Goal: Find contact information: Find contact information

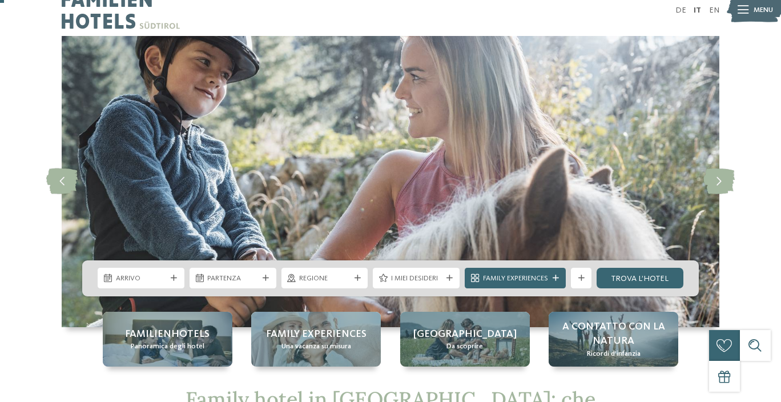
click at [176, 342] on span "Panoramica degli hotel" at bounding box center [168, 346] width 74 height 10
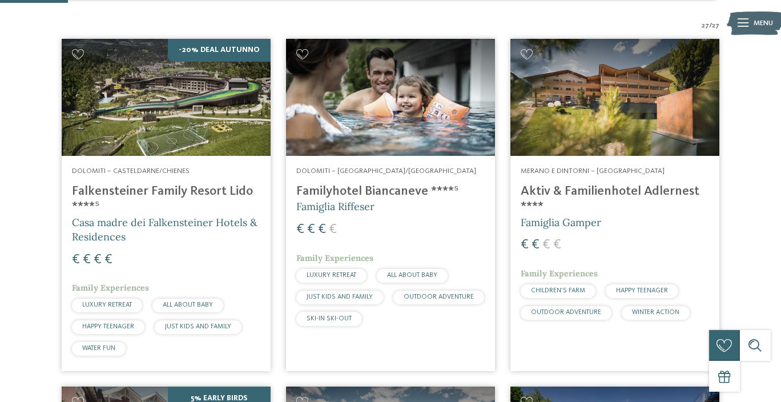
scroll to position [303, 0]
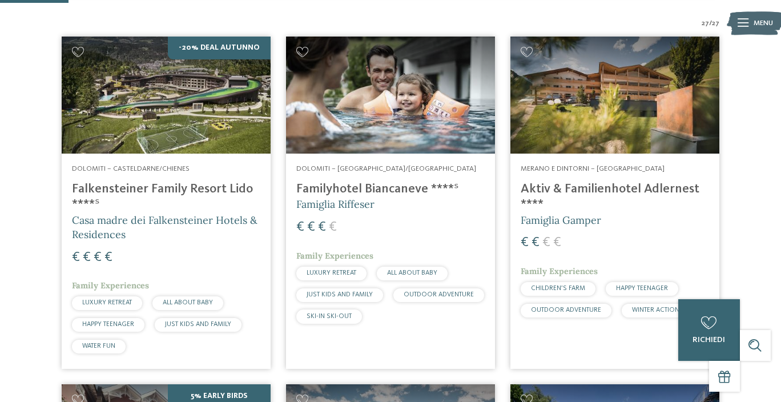
click at [624, 96] on img at bounding box center [614, 96] width 209 height 118
click at [593, 144] on img at bounding box center [614, 96] width 209 height 118
click at [566, 187] on h4 "Aktiv & Familienhotel Adlernest ****" at bounding box center [615, 197] width 188 height 31
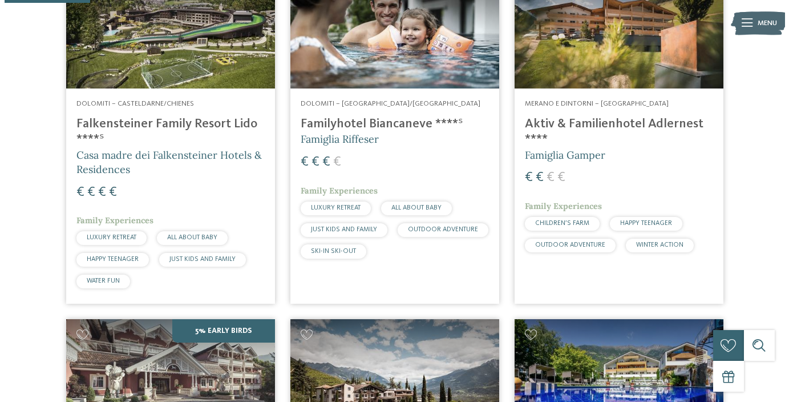
scroll to position [422, 0]
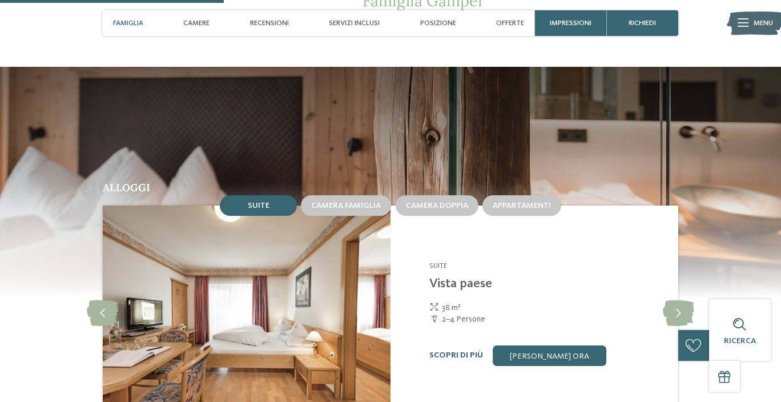
scroll to position [1105, 0]
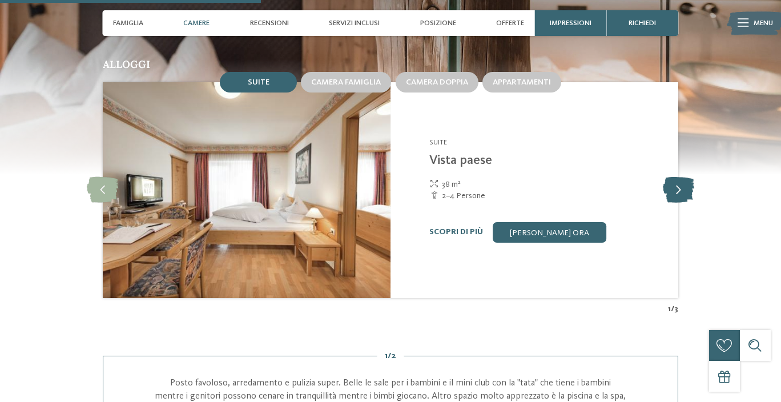
click at [681, 203] on icon at bounding box center [678, 190] width 31 height 26
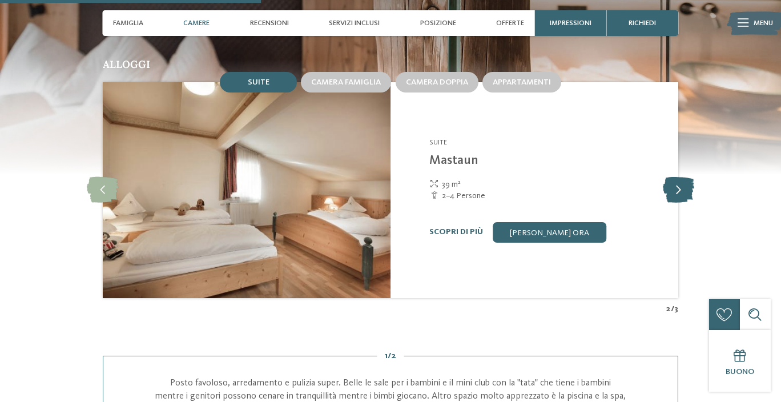
click at [681, 203] on icon at bounding box center [678, 190] width 31 height 26
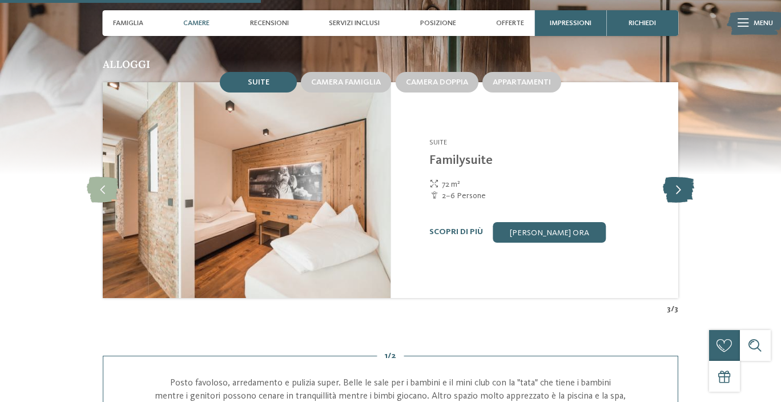
click at [681, 203] on icon at bounding box center [678, 190] width 31 height 26
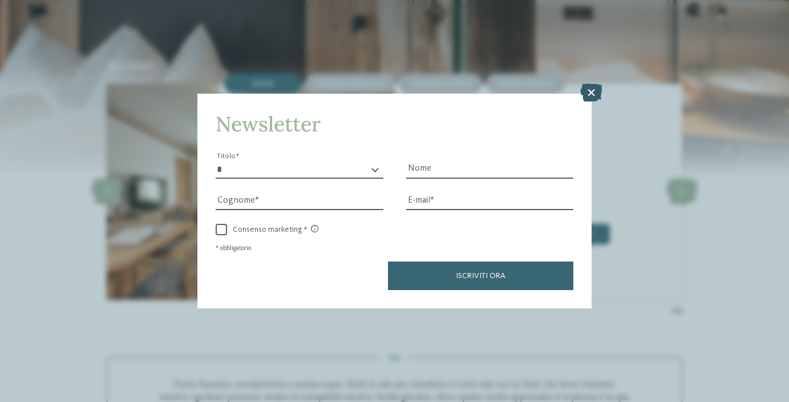
click at [594, 91] on icon at bounding box center [592, 93] width 22 height 18
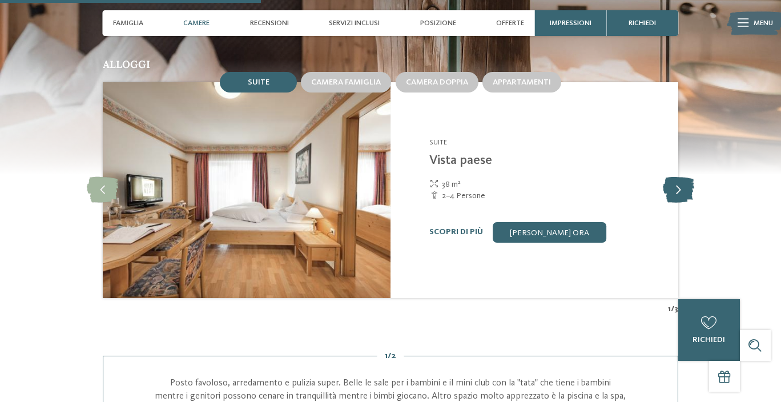
click at [680, 203] on icon at bounding box center [678, 190] width 31 height 26
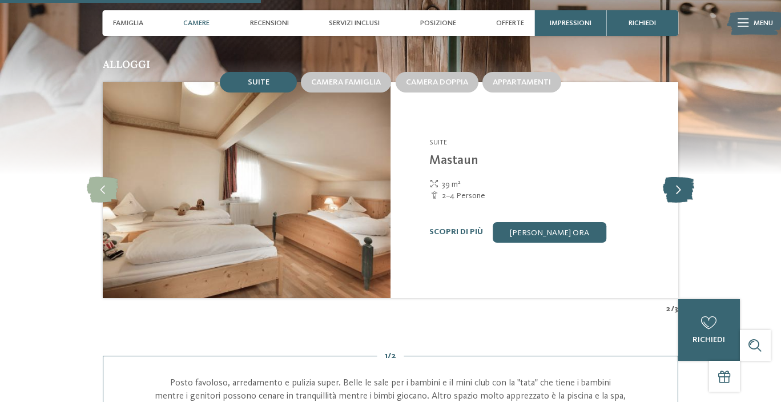
click at [680, 203] on icon at bounding box center [678, 190] width 31 height 26
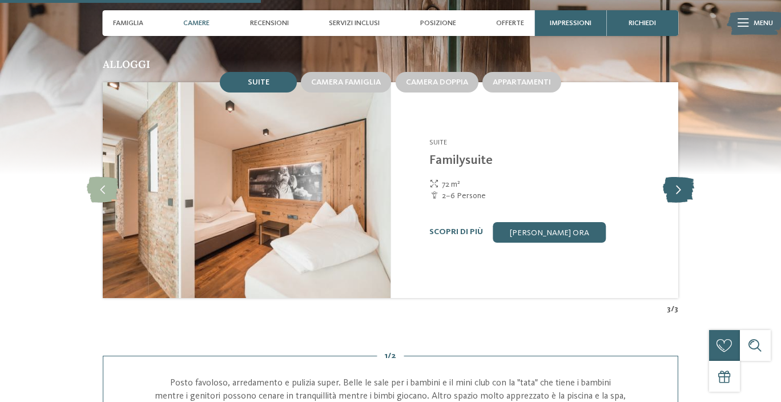
click at [680, 203] on icon at bounding box center [678, 190] width 31 height 26
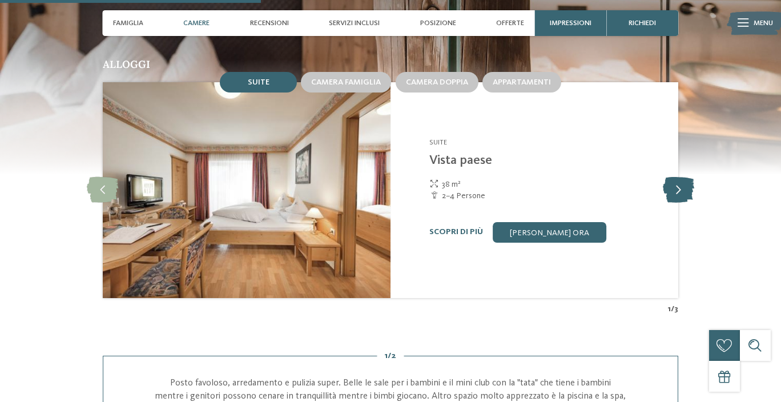
click at [680, 203] on icon at bounding box center [678, 190] width 31 height 26
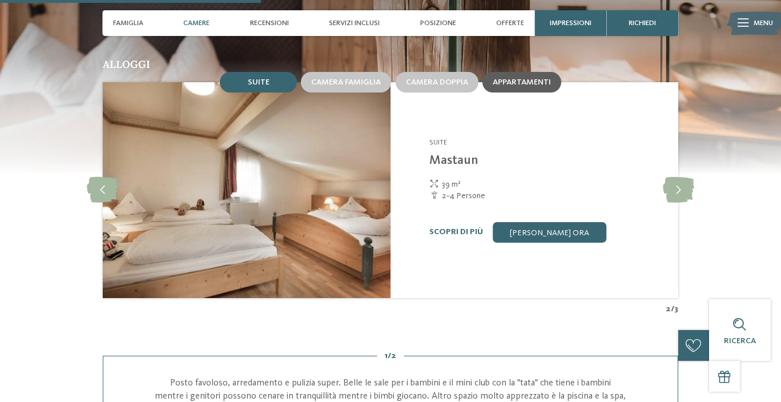
click at [518, 86] on span "Appartamenti" at bounding box center [522, 82] width 58 height 8
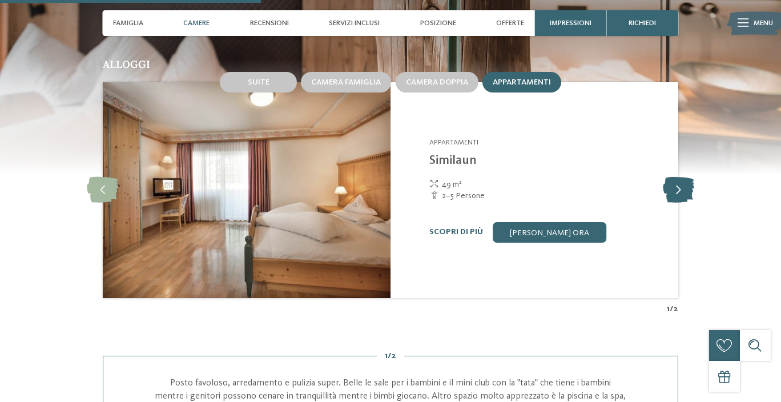
click at [686, 203] on icon at bounding box center [678, 190] width 31 height 26
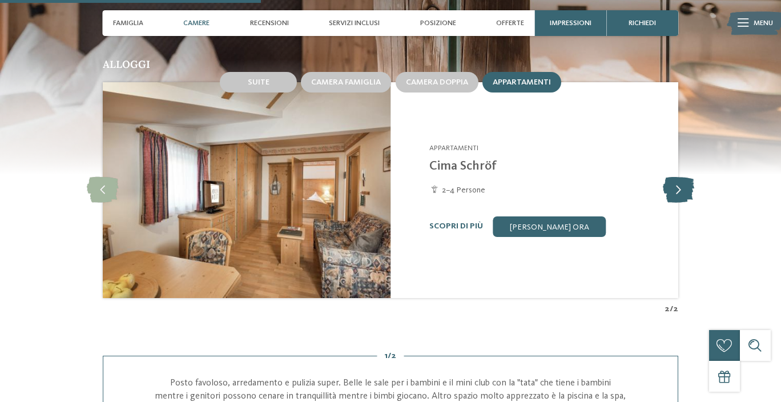
click at [686, 203] on icon at bounding box center [678, 190] width 31 height 26
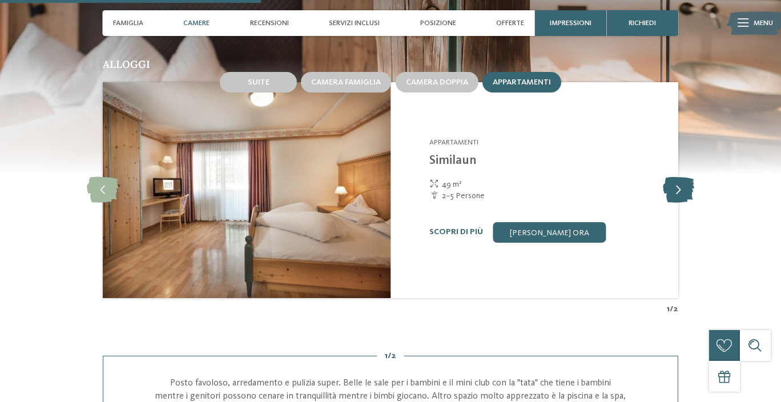
click at [686, 203] on icon at bounding box center [678, 190] width 31 height 26
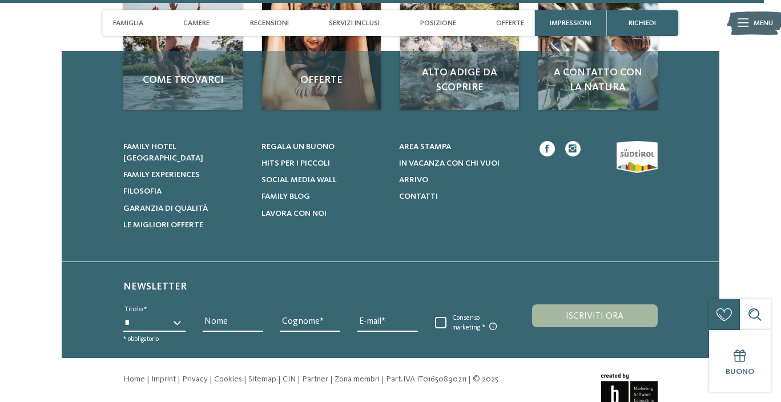
scroll to position [3333, 0]
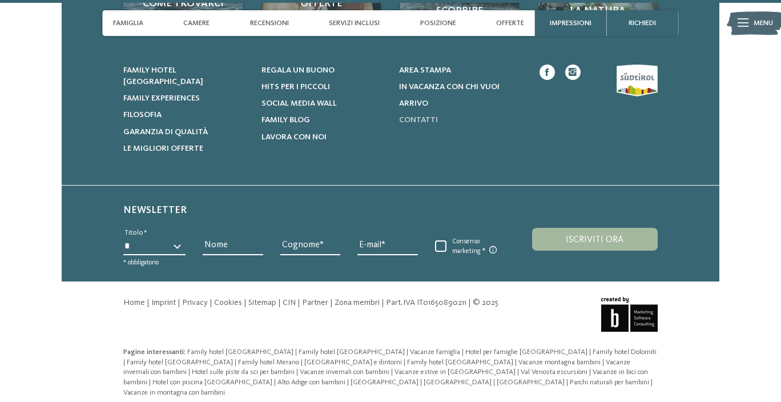
click at [420, 124] on span "Contatti" at bounding box center [418, 120] width 39 height 8
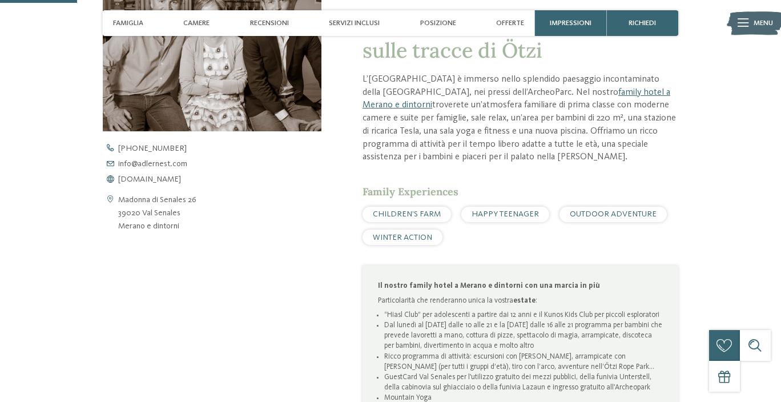
scroll to position [728, 0]
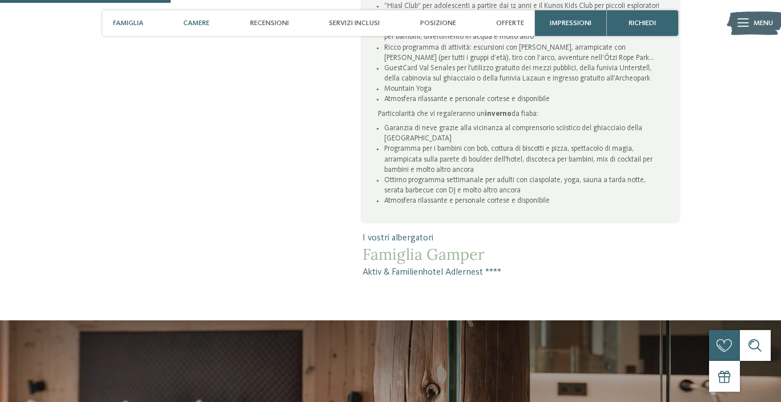
click at [195, 19] on span "Camere" at bounding box center [196, 23] width 26 height 9
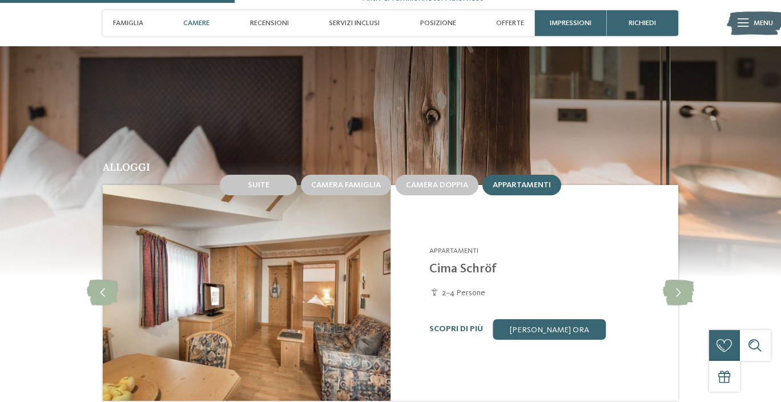
scroll to position [1004, 0]
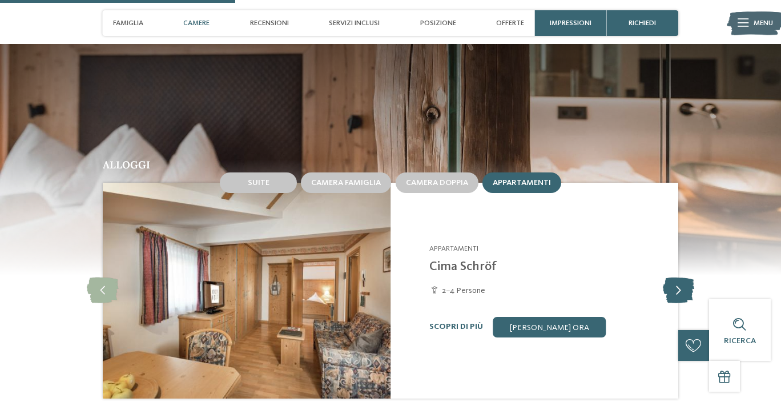
click at [668, 302] on icon at bounding box center [678, 290] width 31 height 26
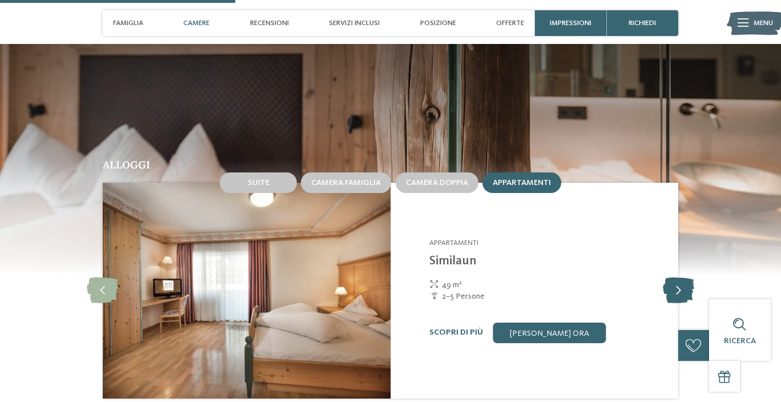
click at [671, 303] on icon at bounding box center [678, 290] width 31 height 26
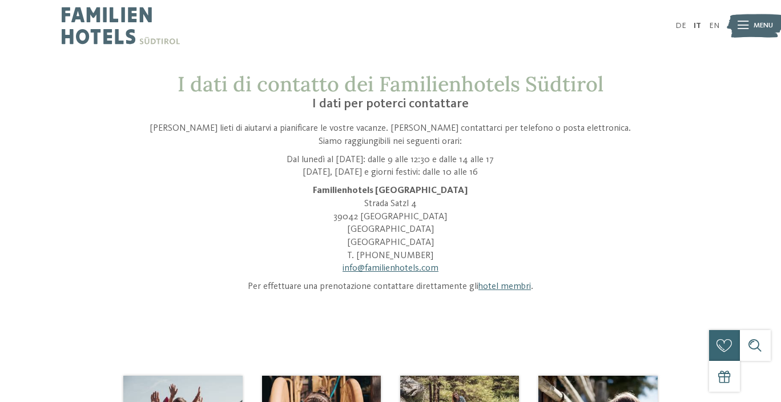
scroll to position [2, 0]
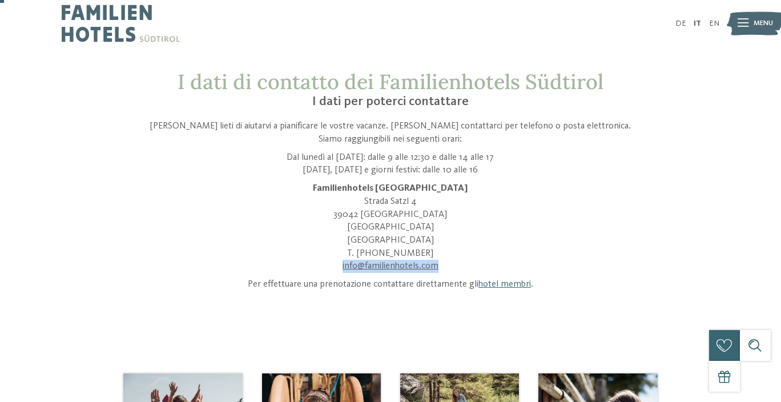
drag, startPoint x: 450, startPoint y: 266, endPoint x: 340, endPoint y: 264, distance: 109.6
click at [340, 264] on p "Familienhotels Südtirol Strada Satzl 4 39042 Bressanone Alto Adige Italia T. +3…" at bounding box center [390, 227] width 489 height 91
copy link "info@ no-spam. familienhotels. no-spam. com"
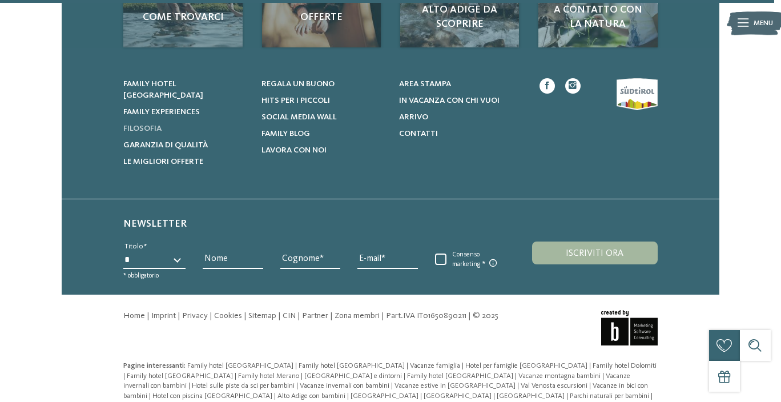
scroll to position [0, 0]
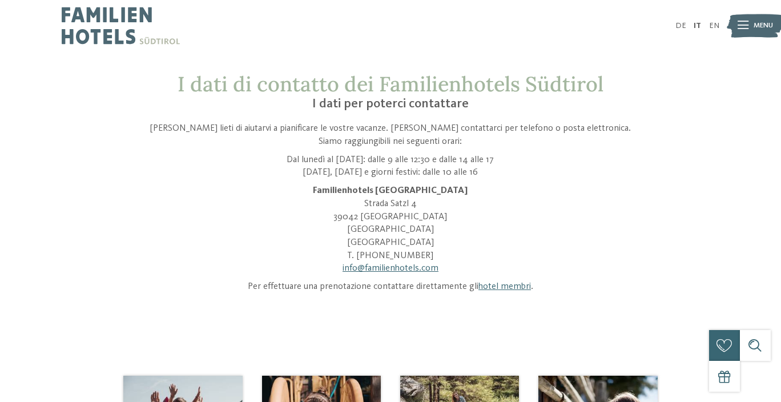
click at [745, 26] on icon at bounding box center [742, 26] width 11 height 8
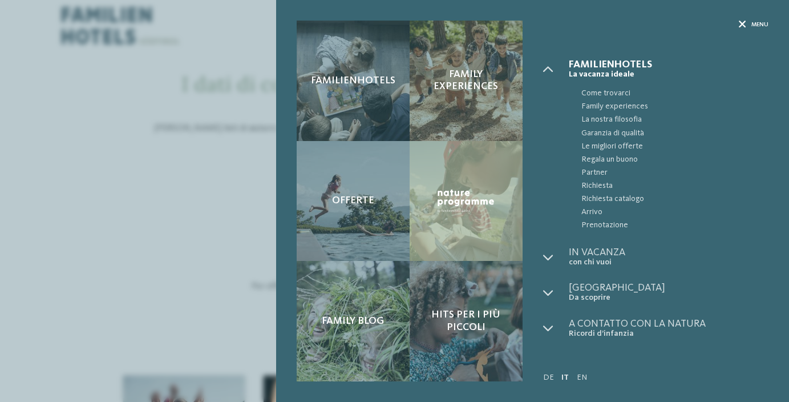
click at [741, 23] on icon at bounding box center [742, 24] width 7 height 7
